Goal: Find specific page/section: Find specific page/section

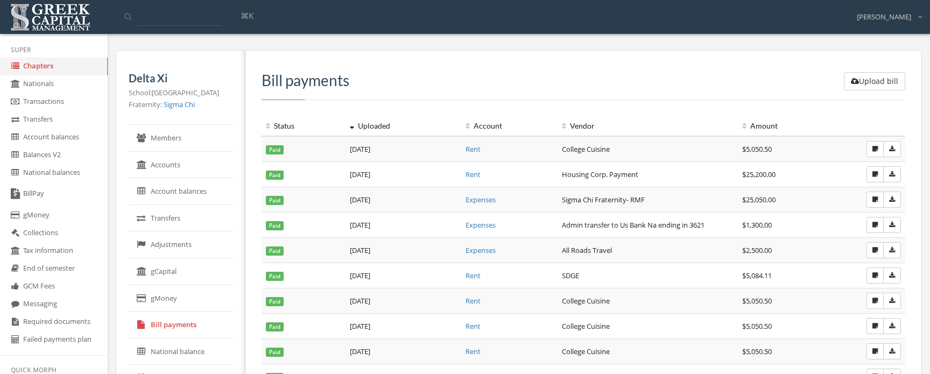
click at [203, 166] on link "Accounts" at bounding box center [181, 165] width 104 height 27
